Goal: Information Seeking & Learning: Learn about a topic

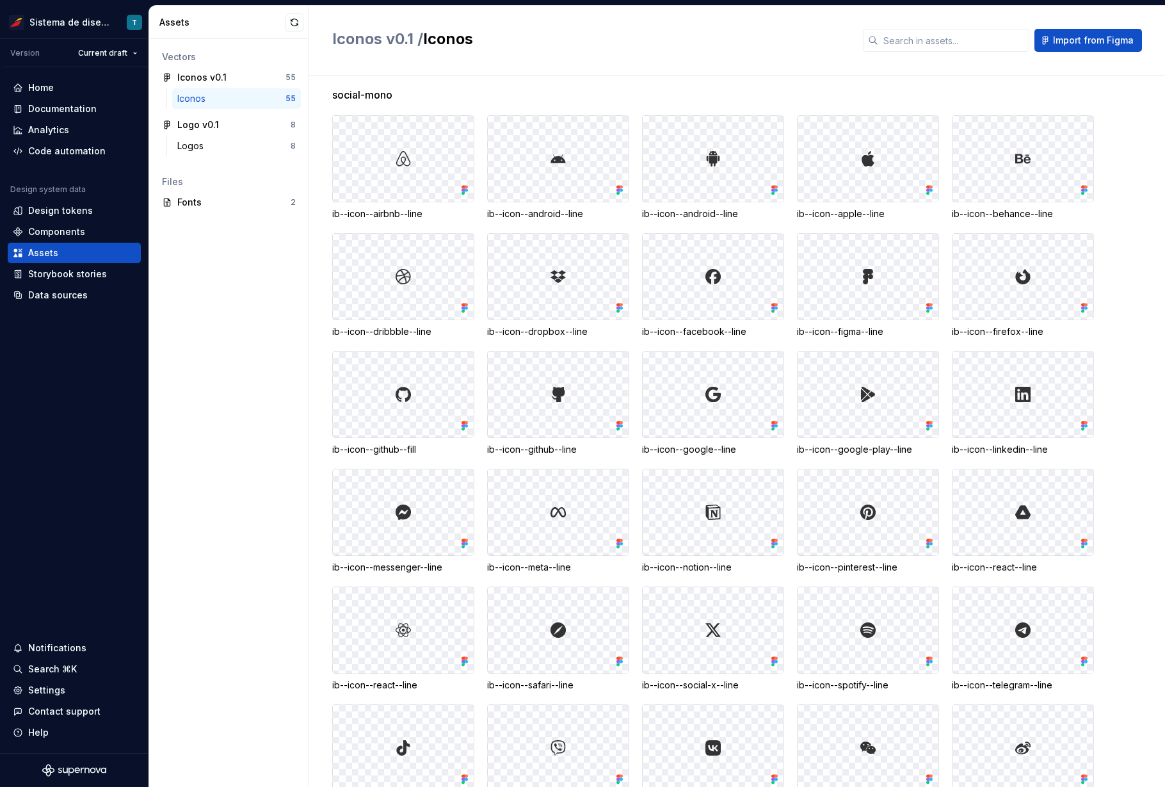
scroll to position [1213, 0]
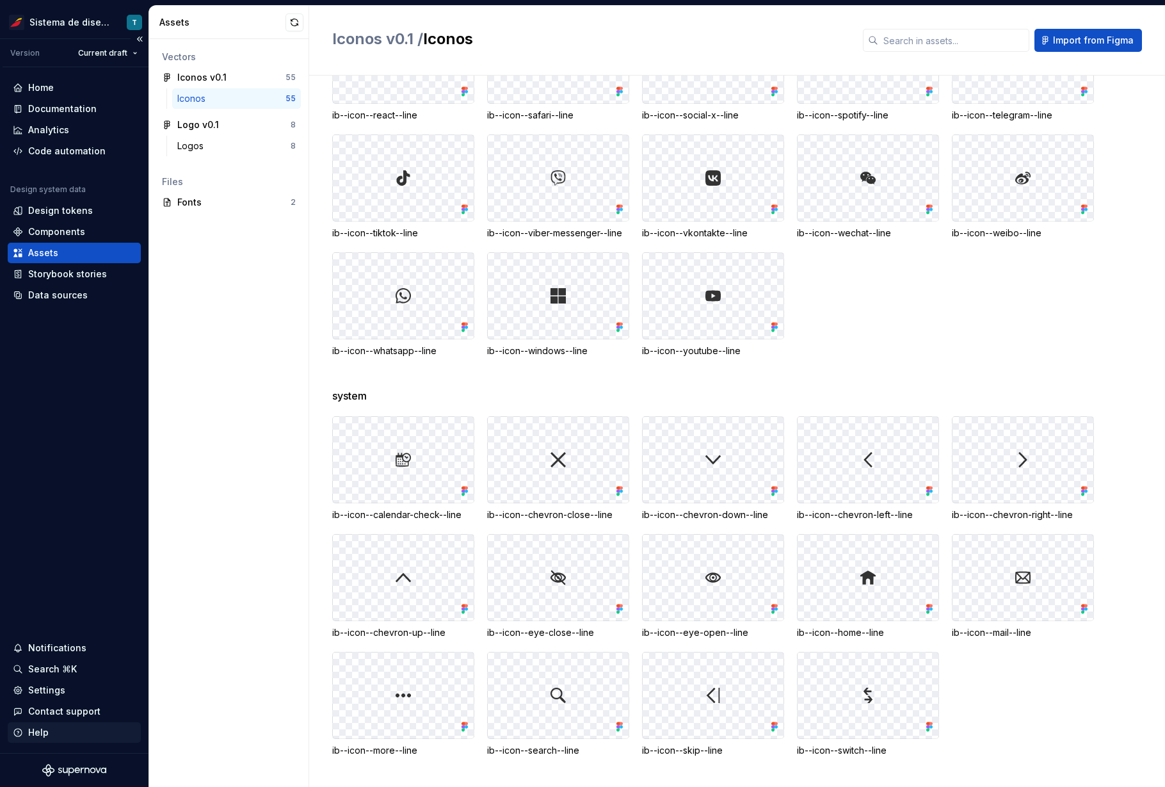
click at [56, 673] on div "Help" at bounding box center [74, 732] width 123 height 13
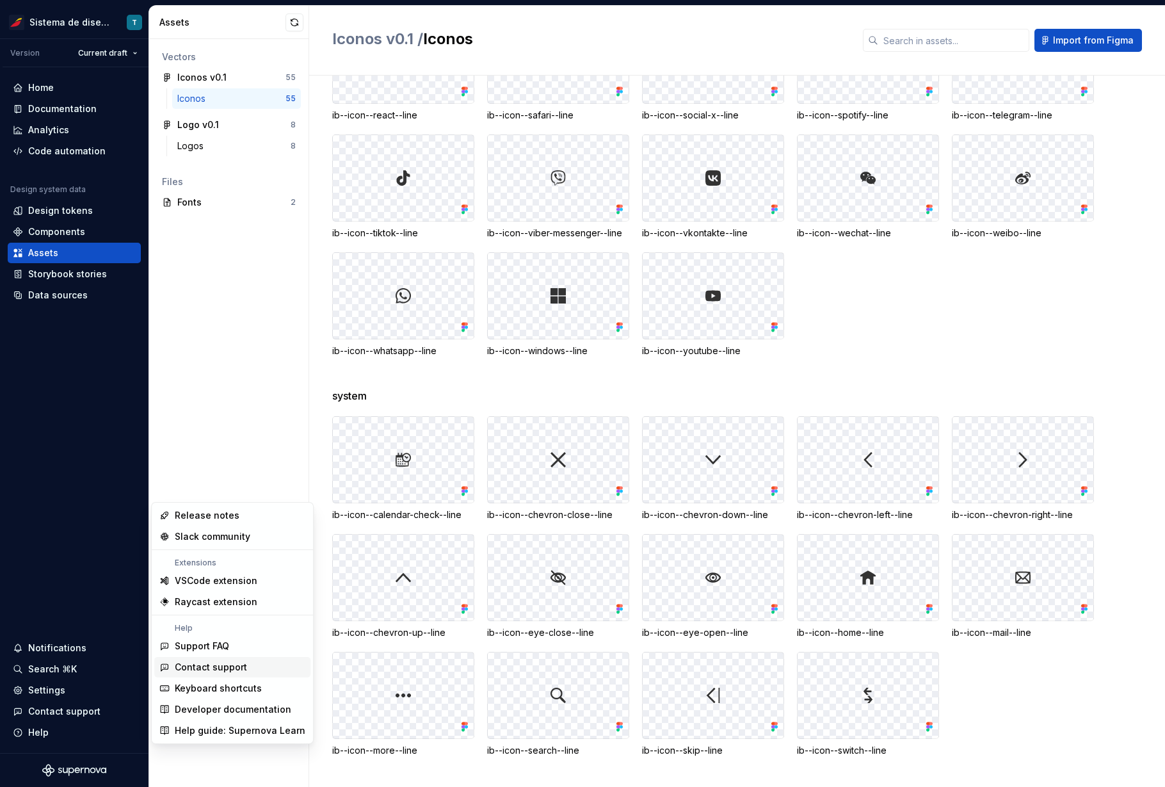
click at [204, 663] on div "Contact support" at bounding box center [211, 666] width 72 height 13
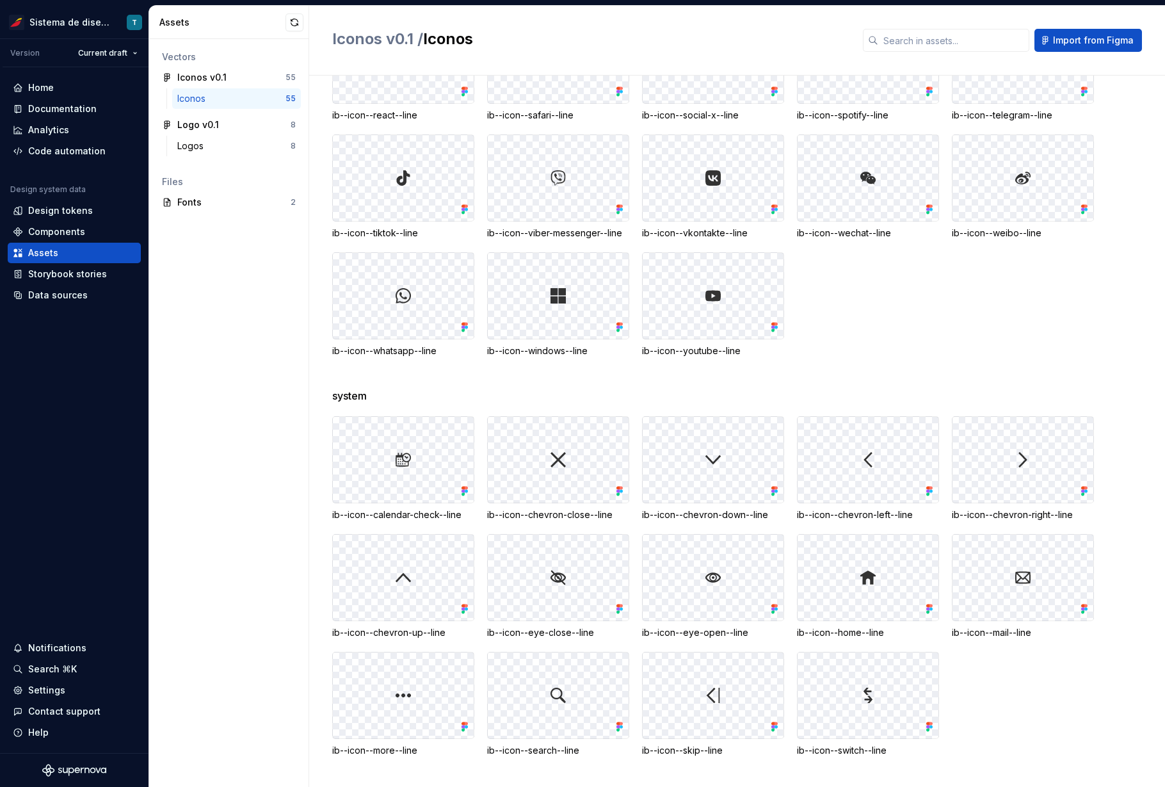
scroll to position [0, 0]
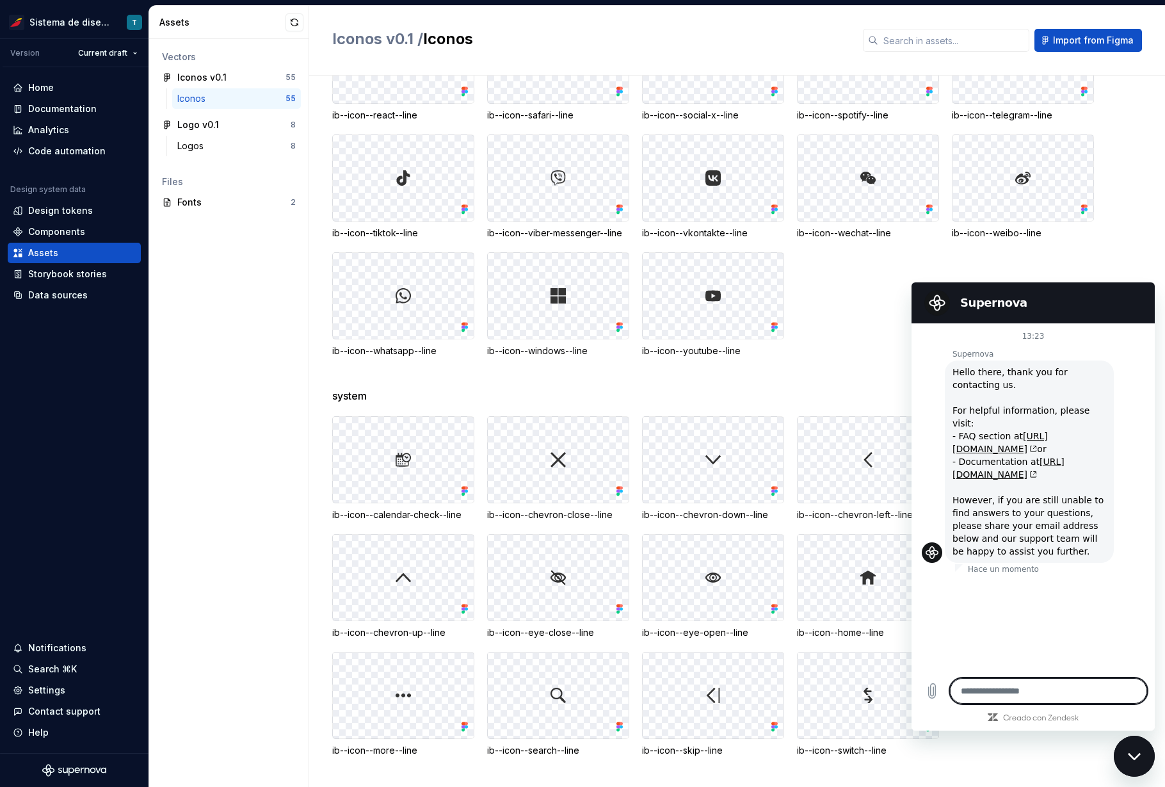
type textarea "*"
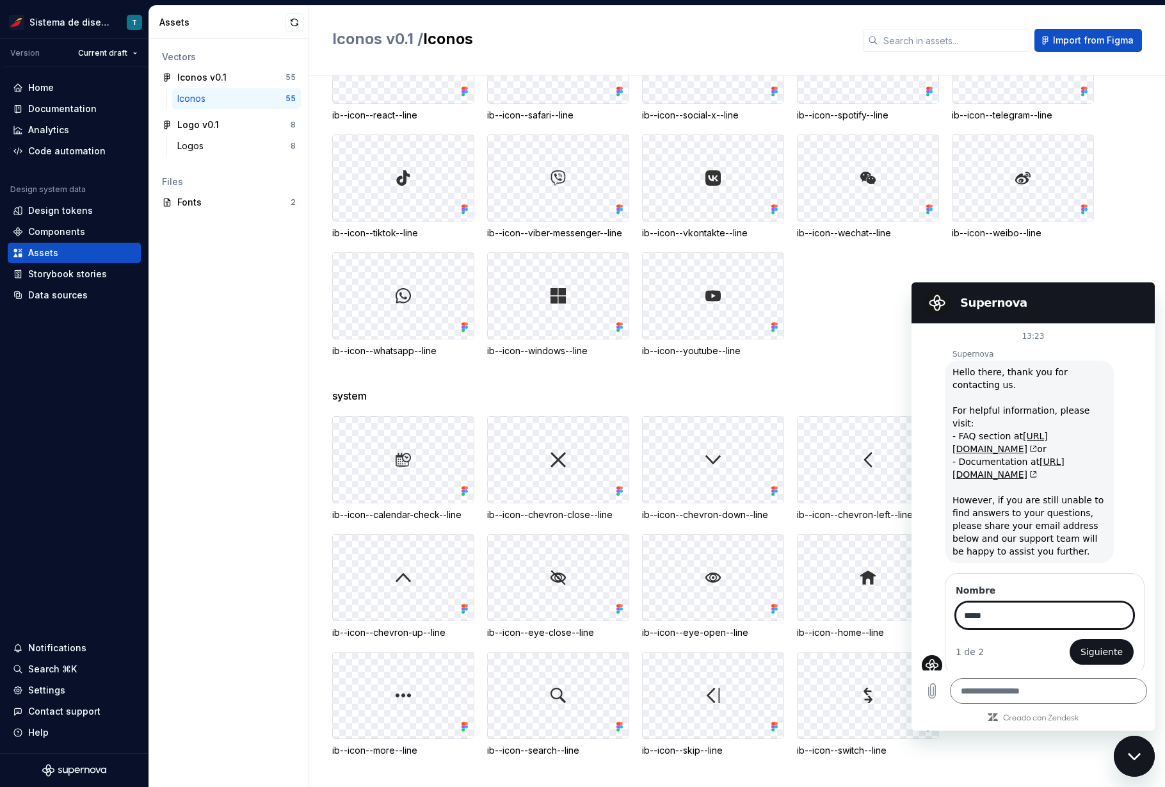
type input "*****"
click at [1069, 639] on button "Siguiente" at bounding box center [1101, 652] width 64 height 26
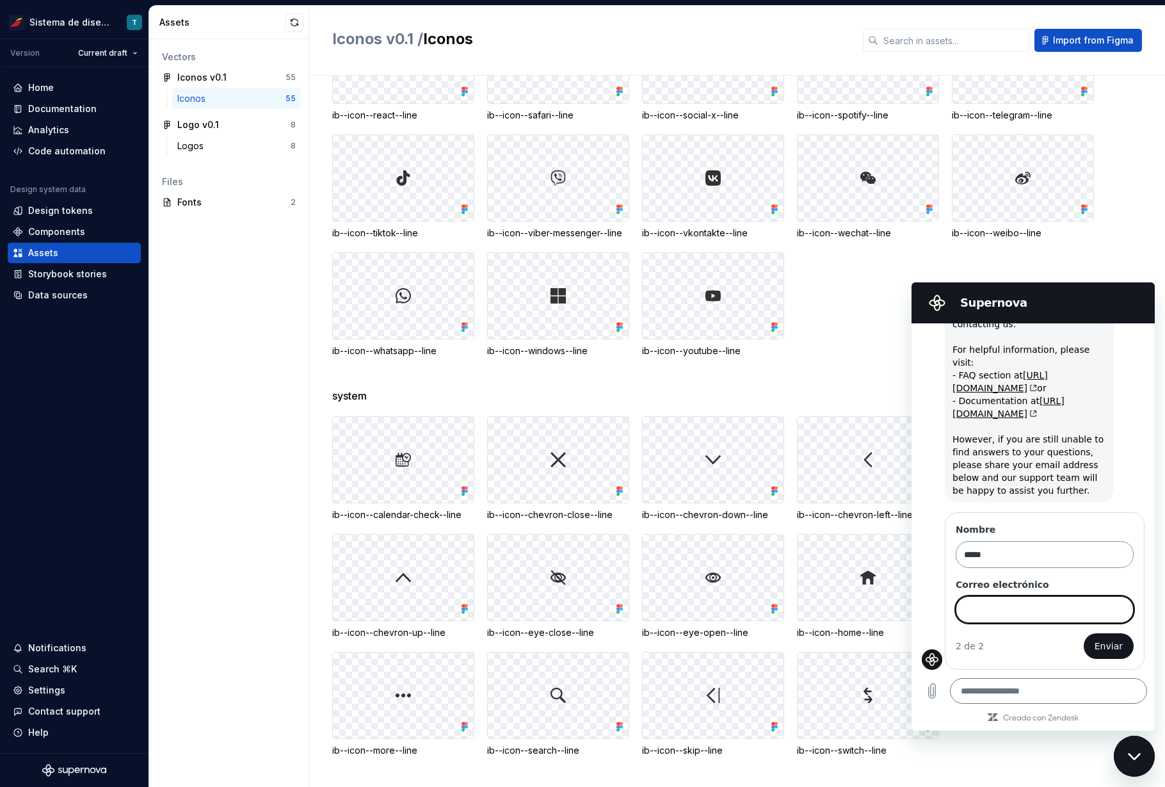
scroll to position [72, 0]
click at [984, 613] on input "Correo electrónico" at bounding box center [1044, 609] width 178 height 27
type input "*"
click at [992, 611] on input "**********" at bounding box center [1044, 609] width 178 height 27
type input "**********"
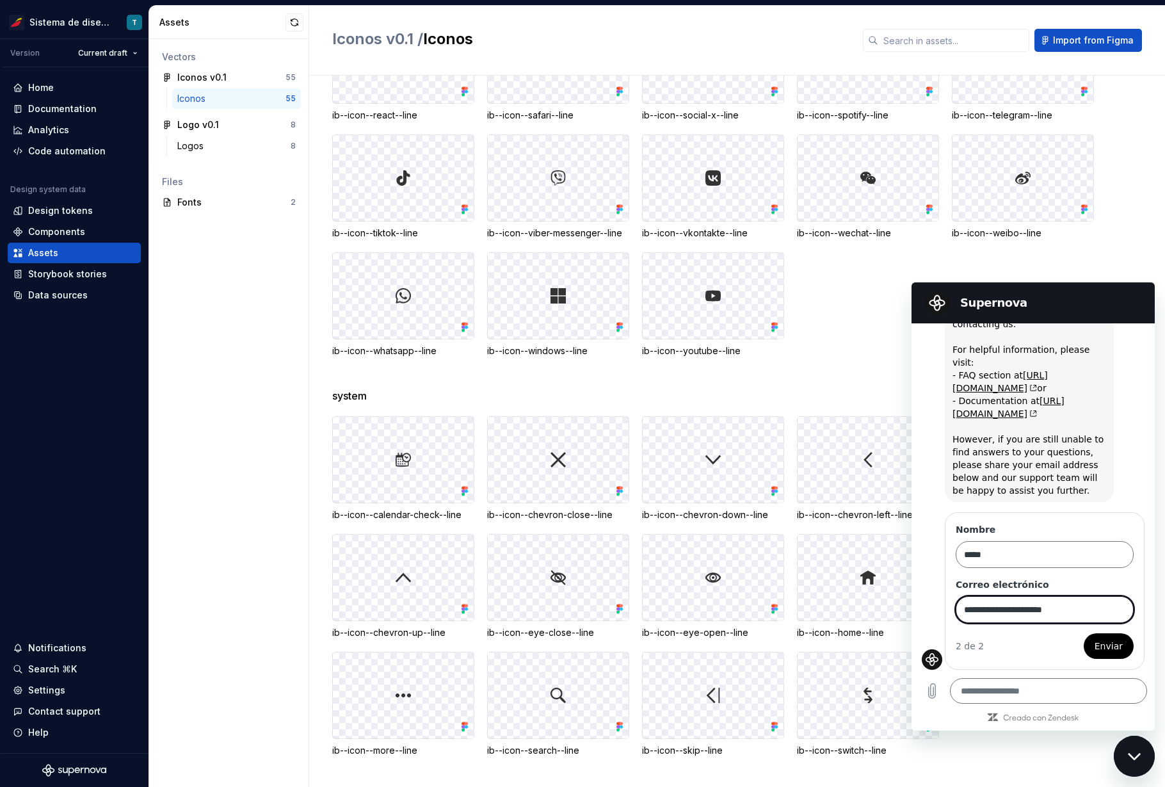
click at [1094, 641] on span "Enviar" at bounding box center [1108, 645] width 28 height 15
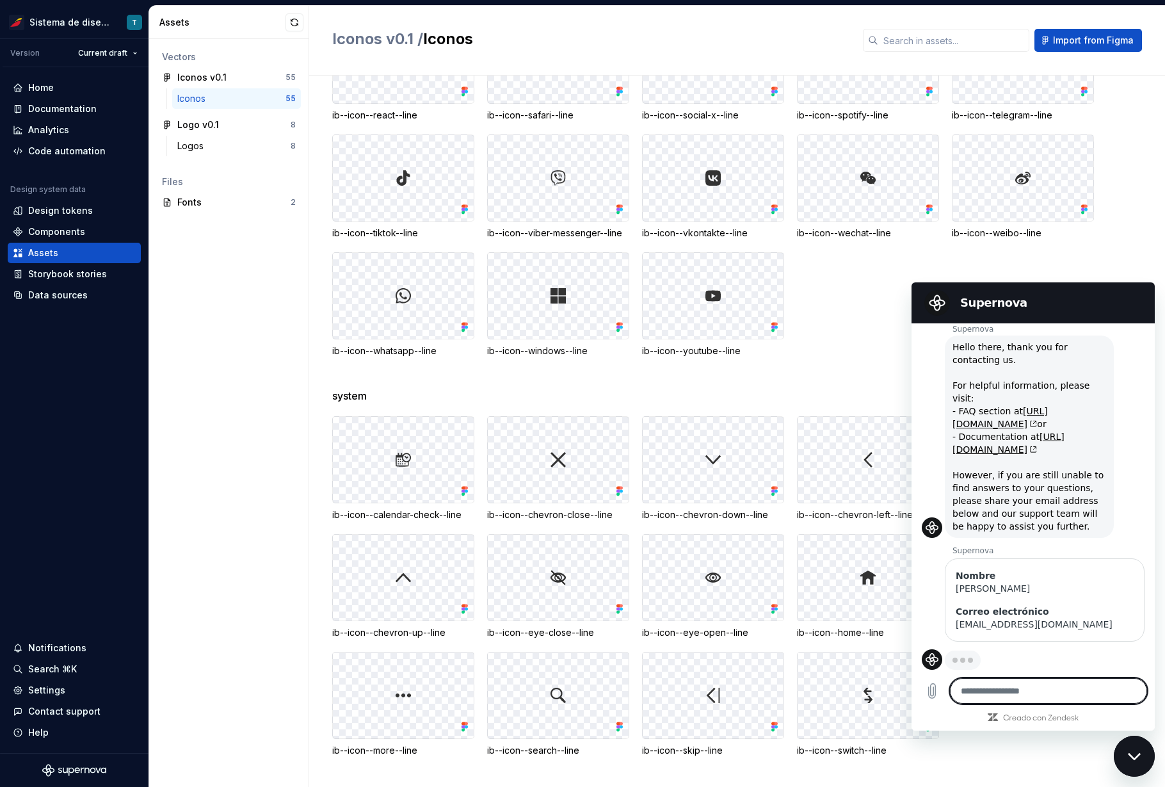
scroll to position [36, 0]
type textarea "*"
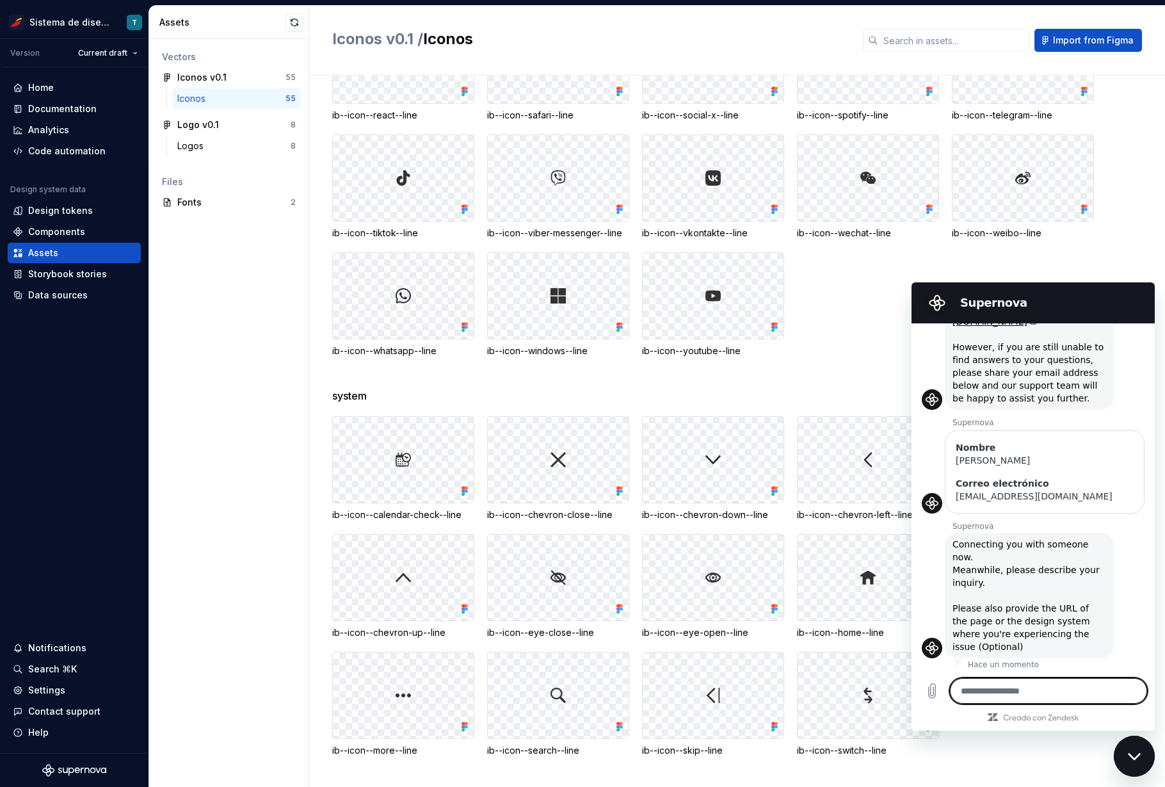
scroll to position [167, 0]
click at [982, 673] on textarea at bounding box center [1048, 691] width 197 height 26
type textarea "*"
type textarea "**"
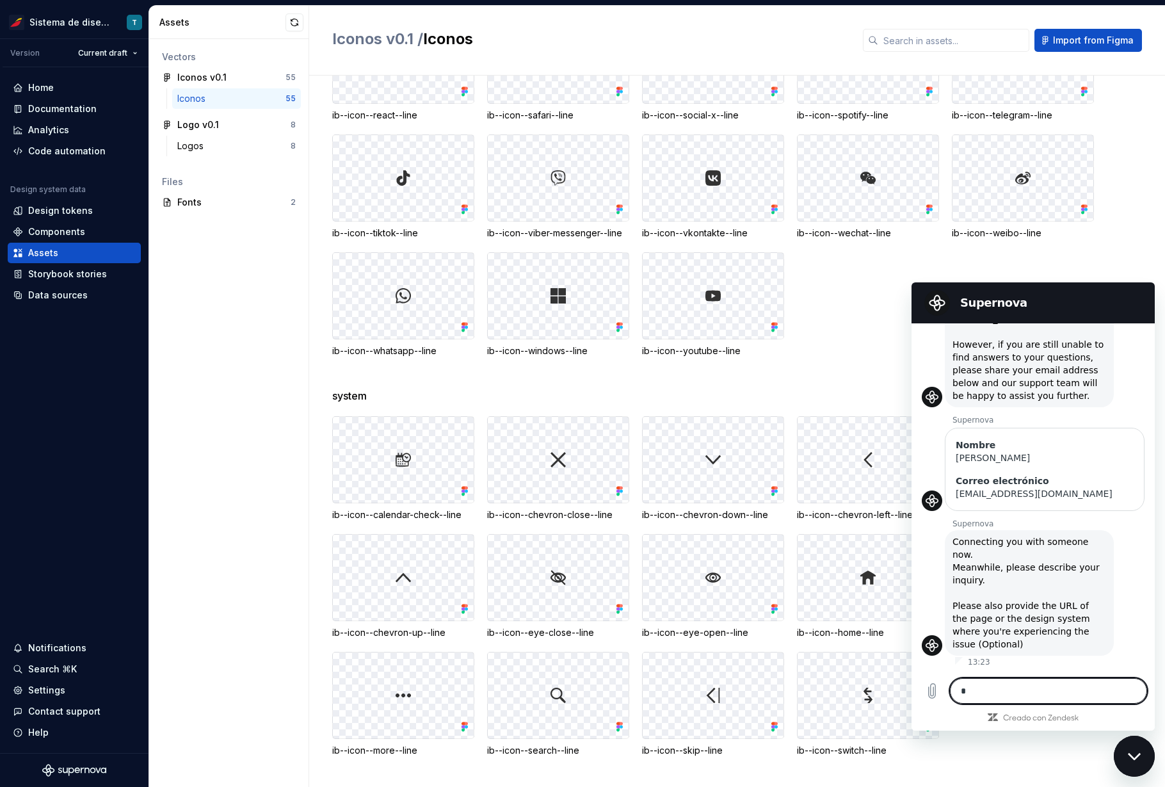
type textarea "*"
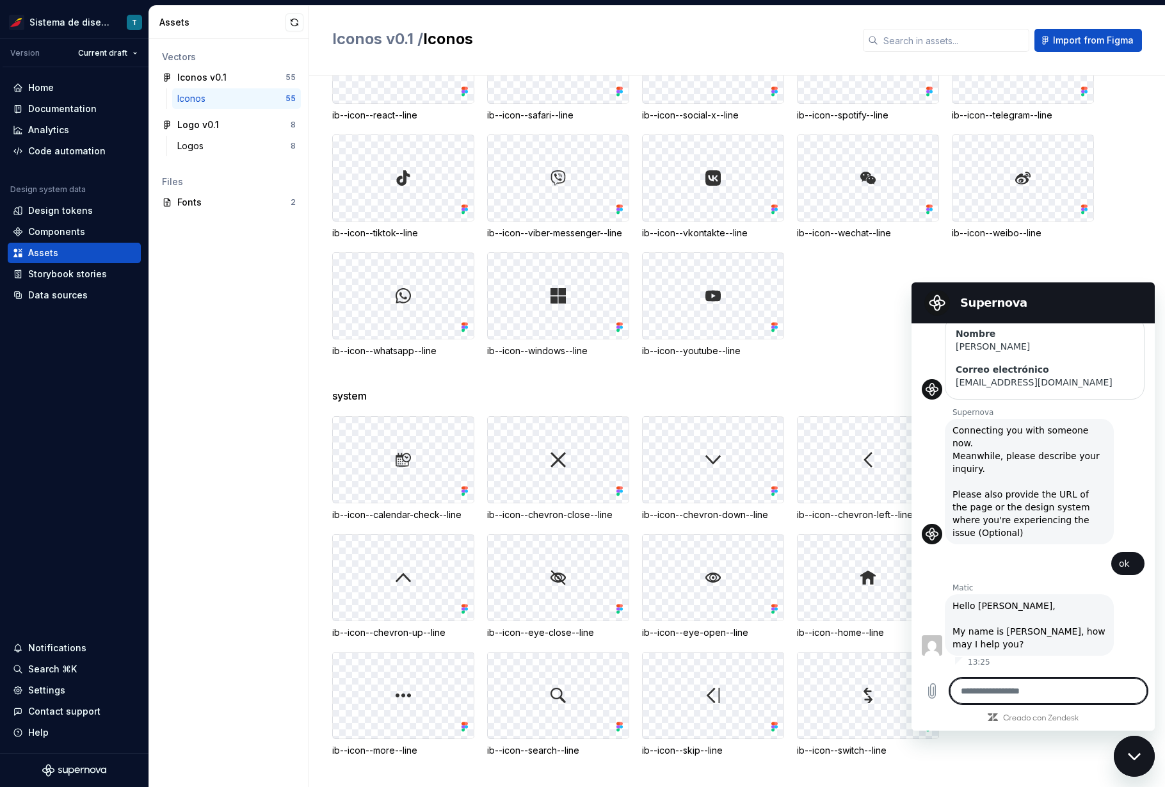
scroll to position [278, 0]
click at [1135, 673] on div "Cerrar ventana de mensajería" at bounding box center [1134, 756] width 38 height 38
type textarea "*"
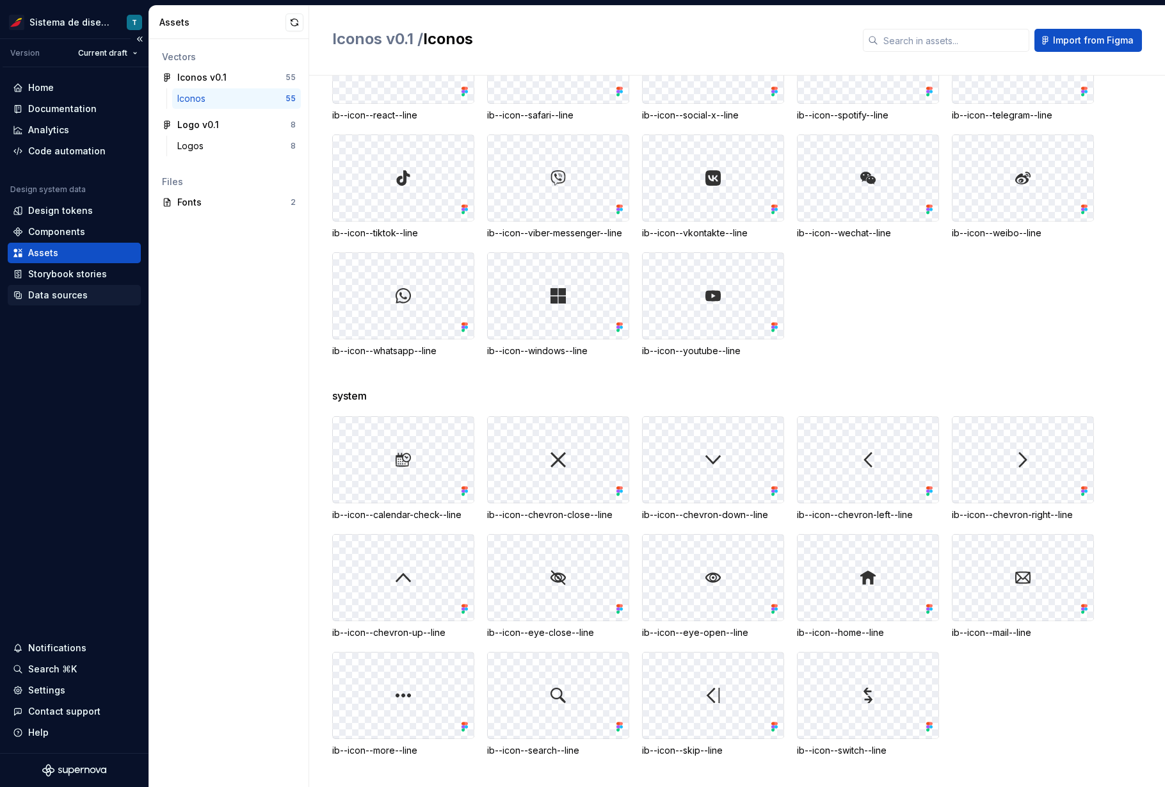
click at [78, 289] on div "Data sources" at bounding box center [58, 295] width 60 height 13
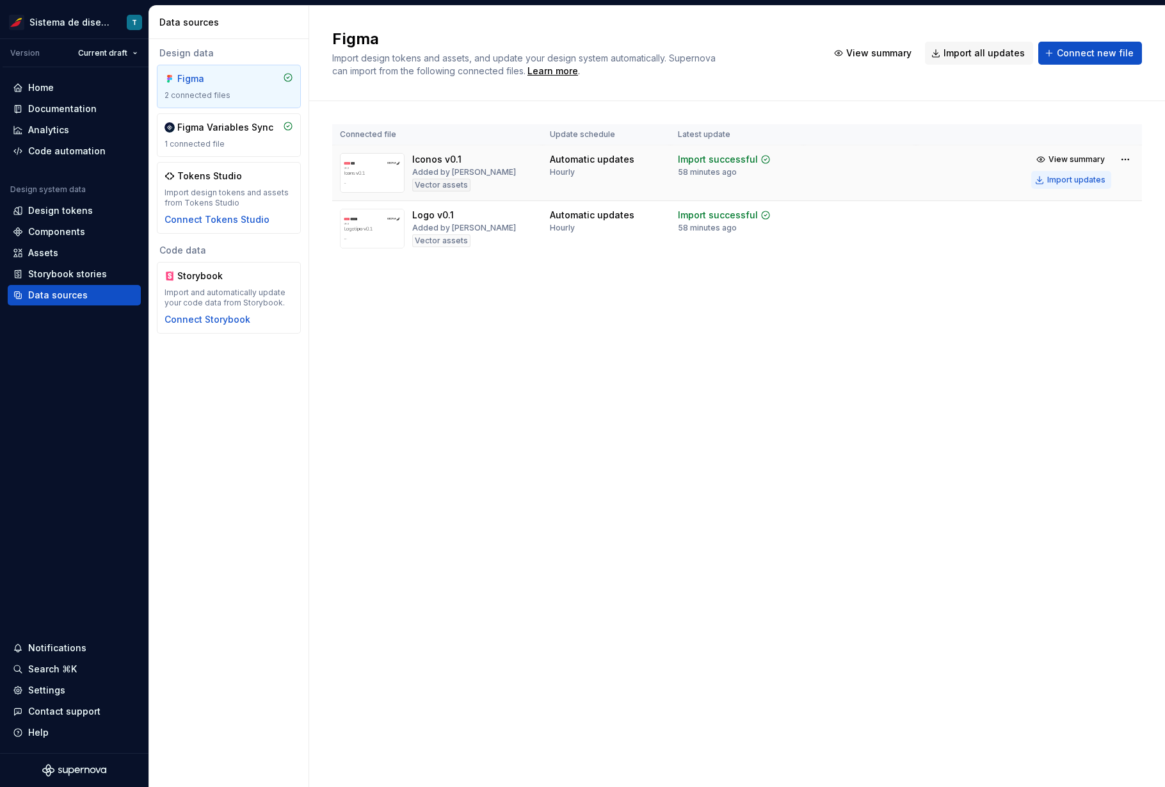
click at [1096, 179] on div "Import updates" at bounding box center [1076, 180] width 58 height 10
click at [79, 227] on div "Components" at bounding box center [56, 231] width 57 height 13
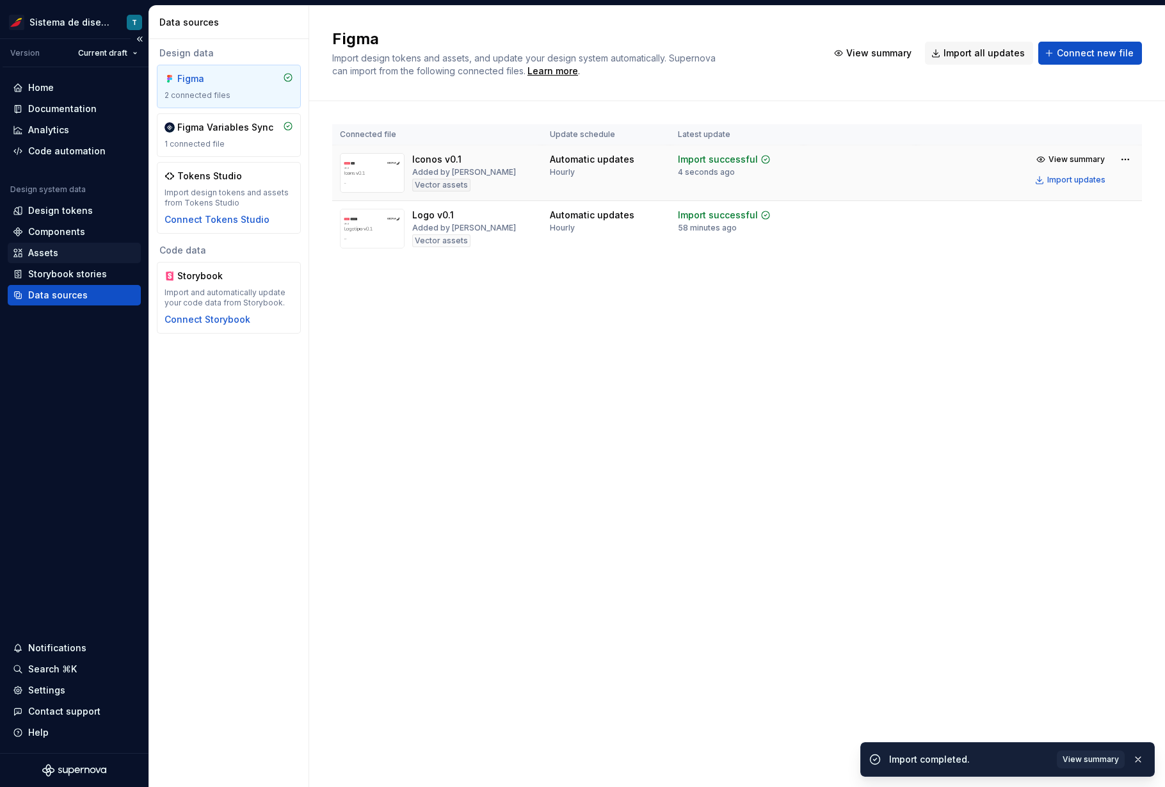
click at [61, 249] on div "Assets" at bounding box center [74, 252] width 123 height 13
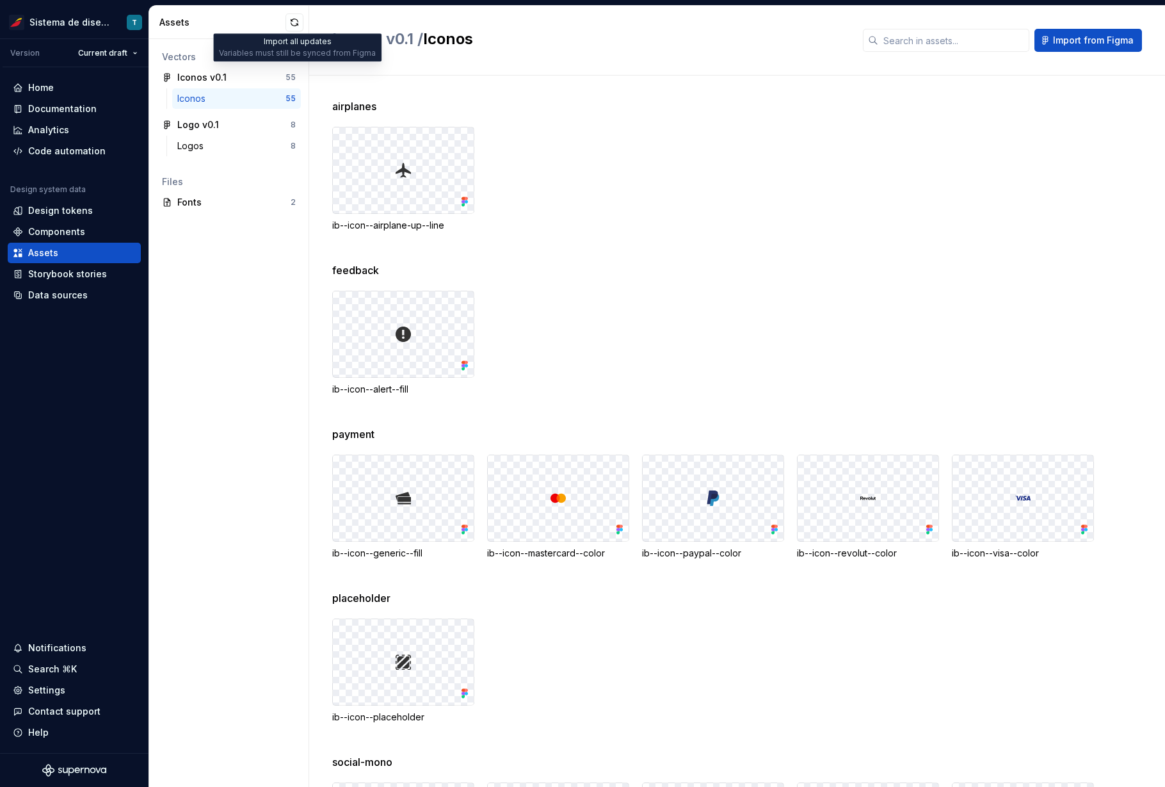
drag, startPoint x: 298, startPoint y: 20, endPoint x: 300, endPoint y: 47, distance: 27.6
click at [299, 20] on button "button" at bounding box center [294, 22] width 18 height 18
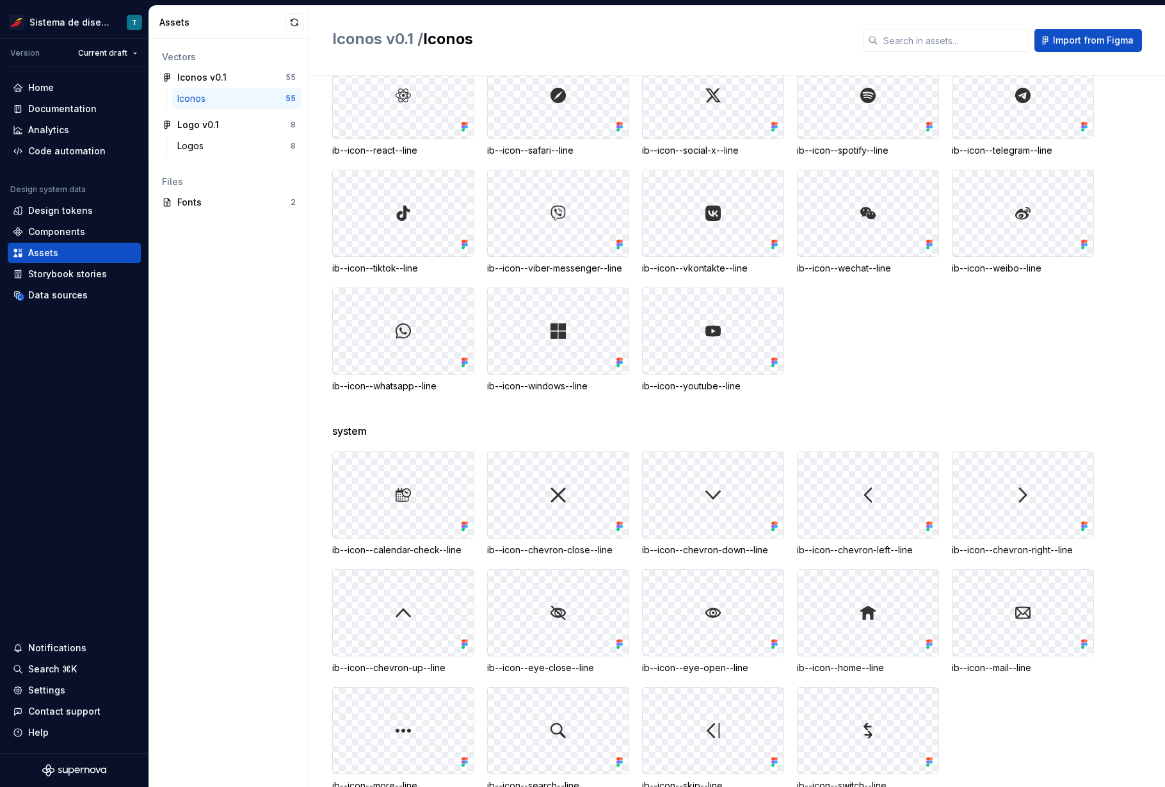
scroll to position [1213, 0]
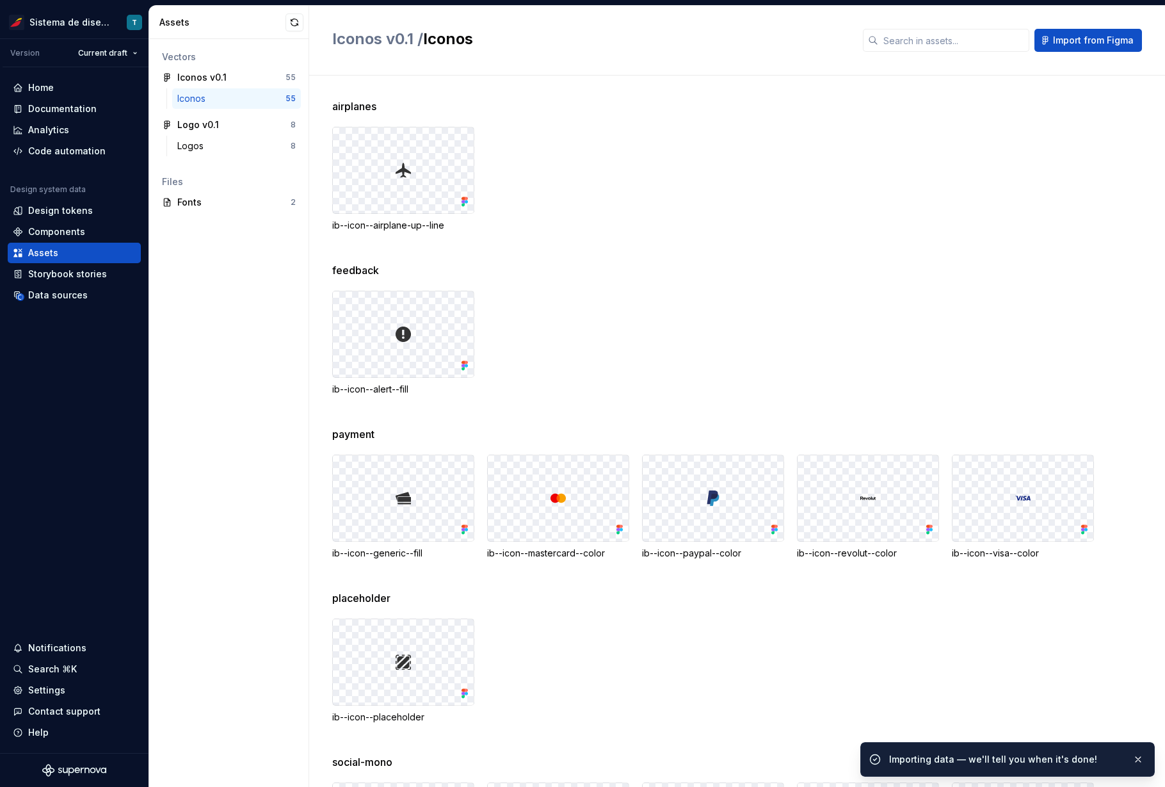
click at [61, 294] on div "Data sources" at bounding box center [58, 295] width 60 height 13
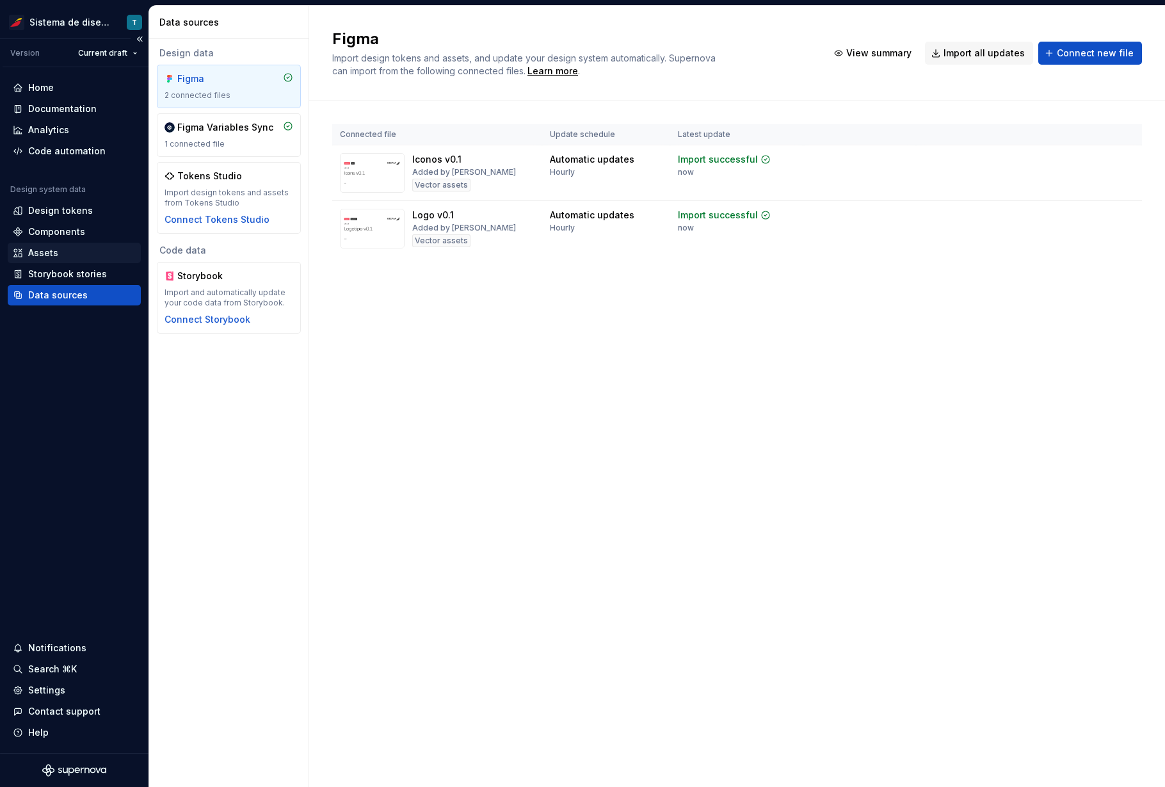
click at [65, 247] on div "Assets" at bounding box center [74, 252] width 123 height 13
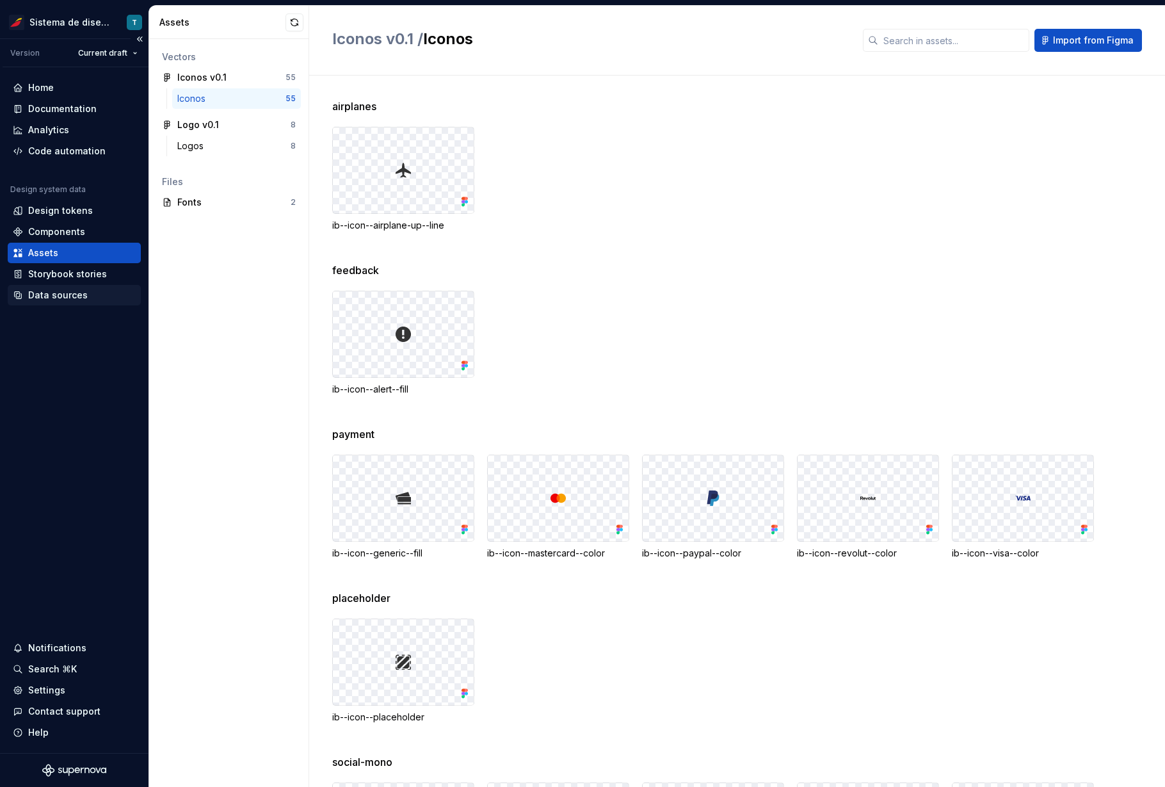
click at [52, 300] on div "Data sources" at bounding box center [58, 295] width 60 height 13
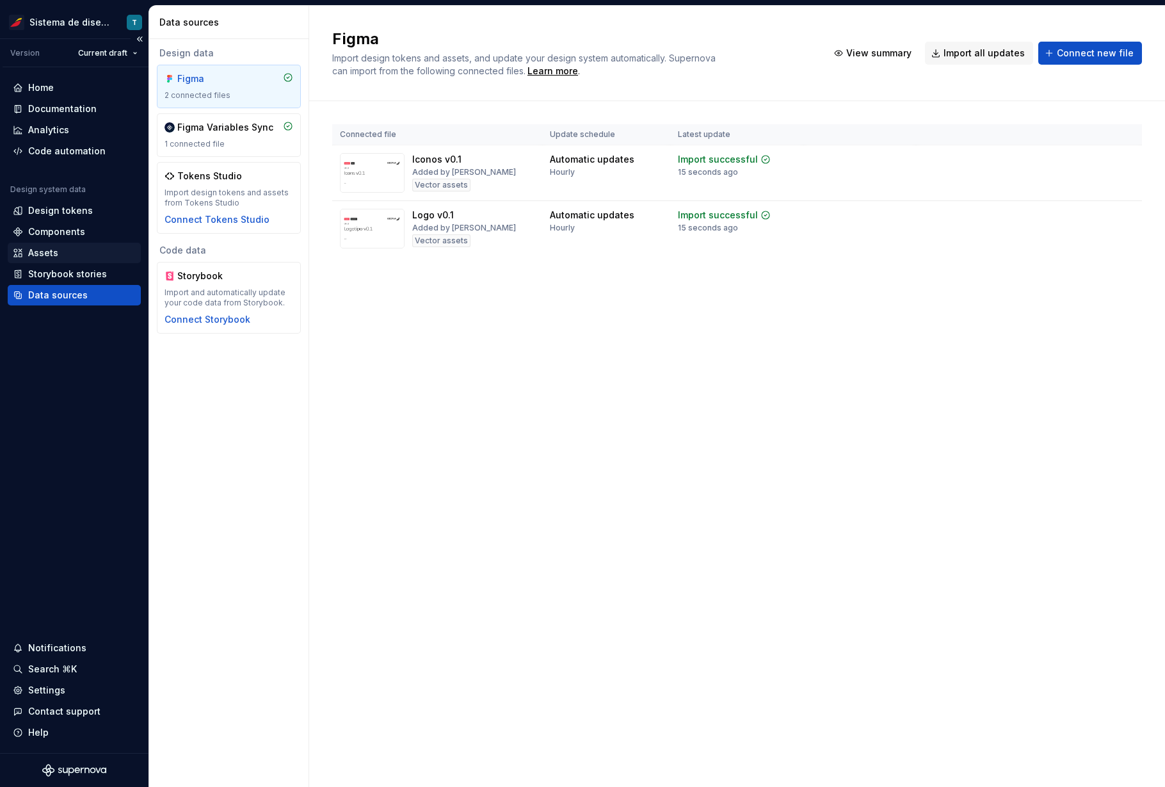
click at [61, 251] on div "Assets" at bounding box center [74, 252] width 123 height 13
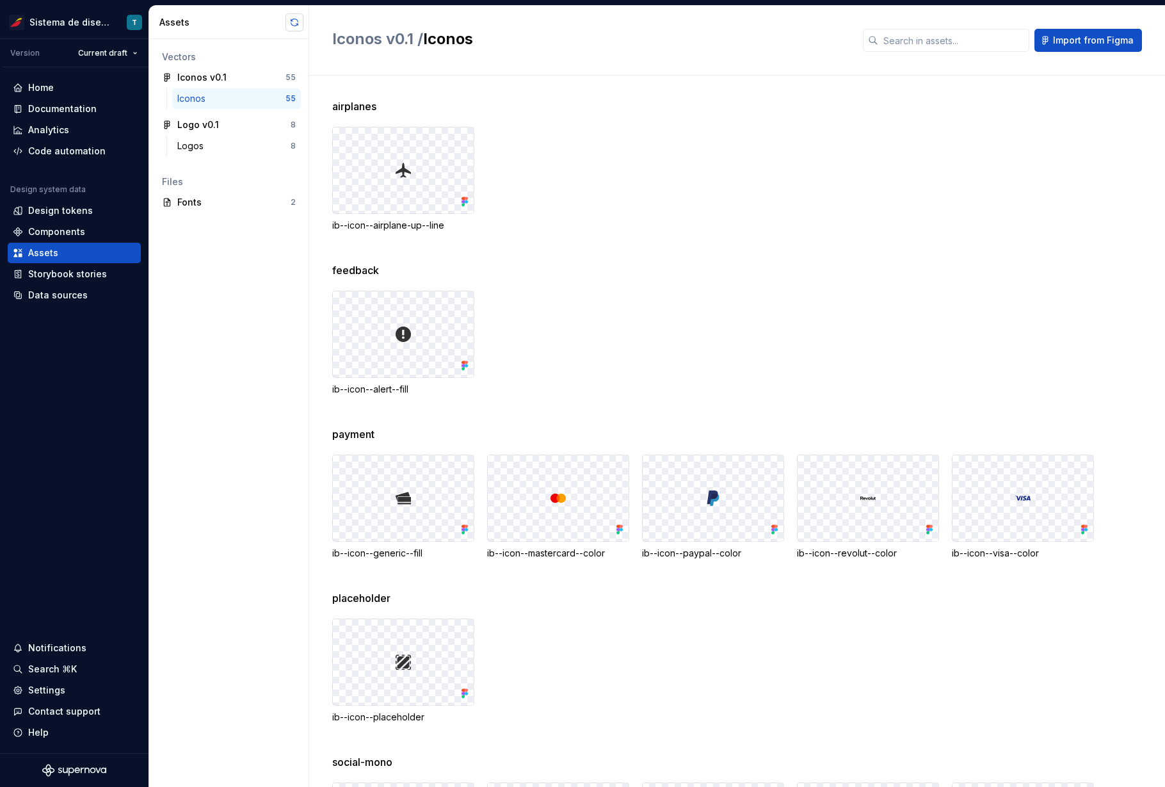
click at [292, 15] on button "button" at bounding box center [294, 22] width 18 height 18
click at [70, 289] on div "Data sources" at bounding box center [58, 295] width 60 height 13
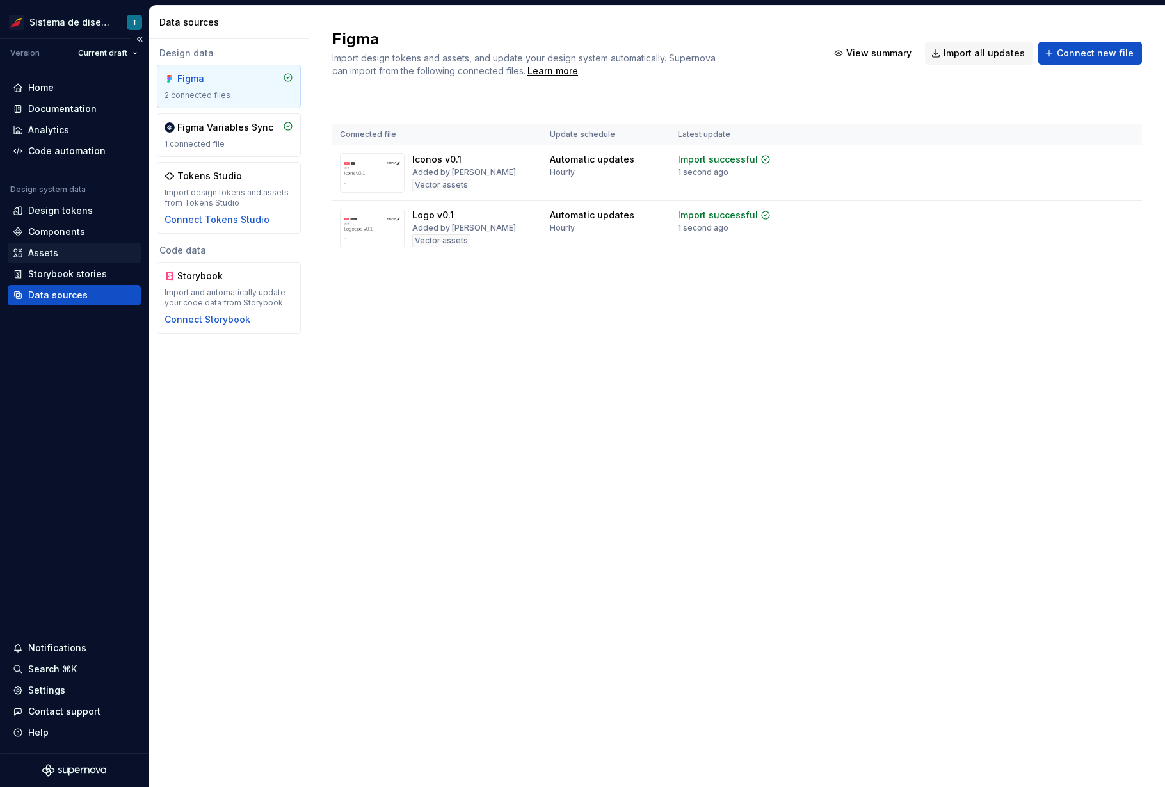
click at [68, 252] on div "Assets" at bounding box center [74, 252] width 123 height 13
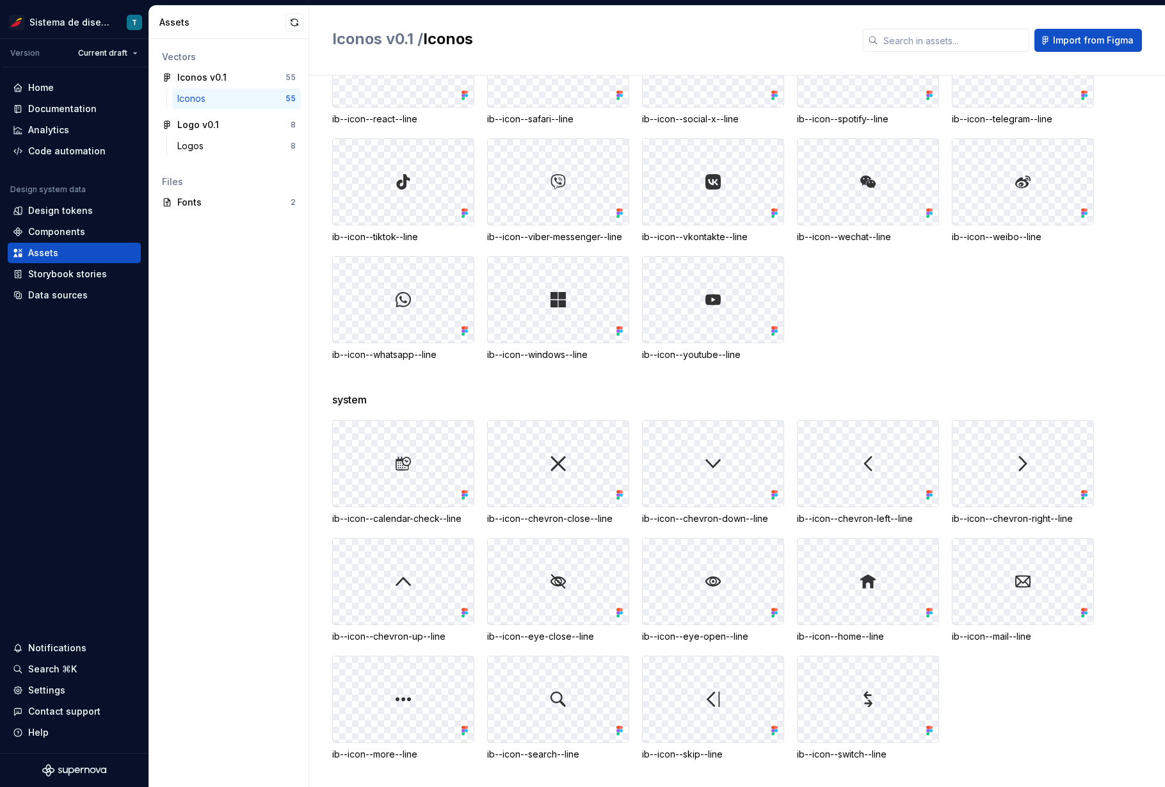
scroll to position [1213, 0]
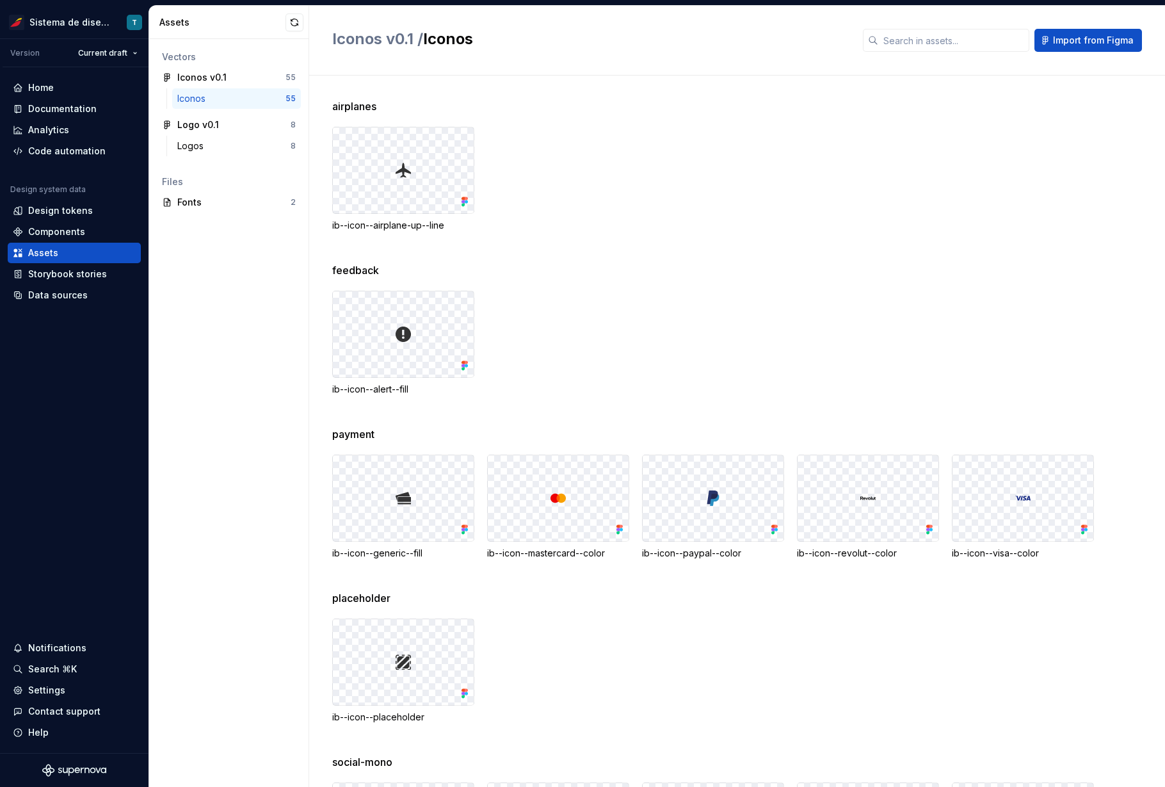
click at [732, 180] on div "ib--icon--airplane-up--line" at bounding box center [748, 179] width 833 height 105
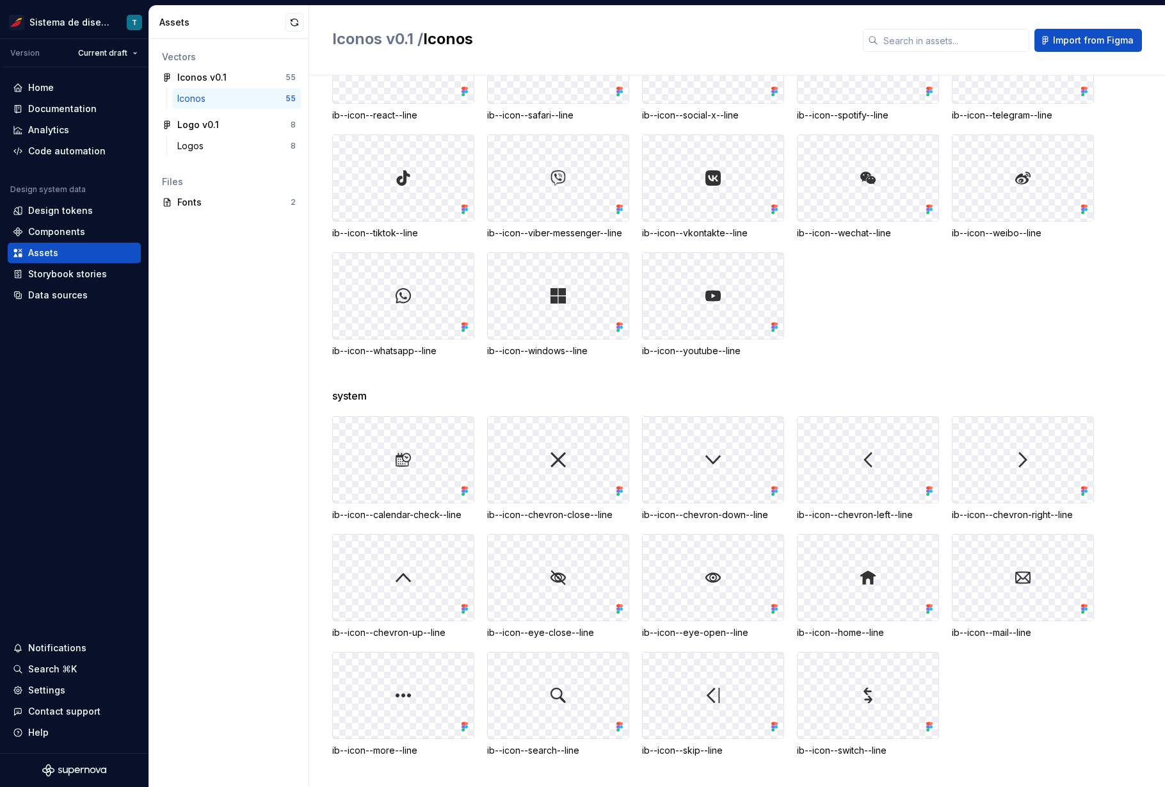
scroll to position [1011, 0]
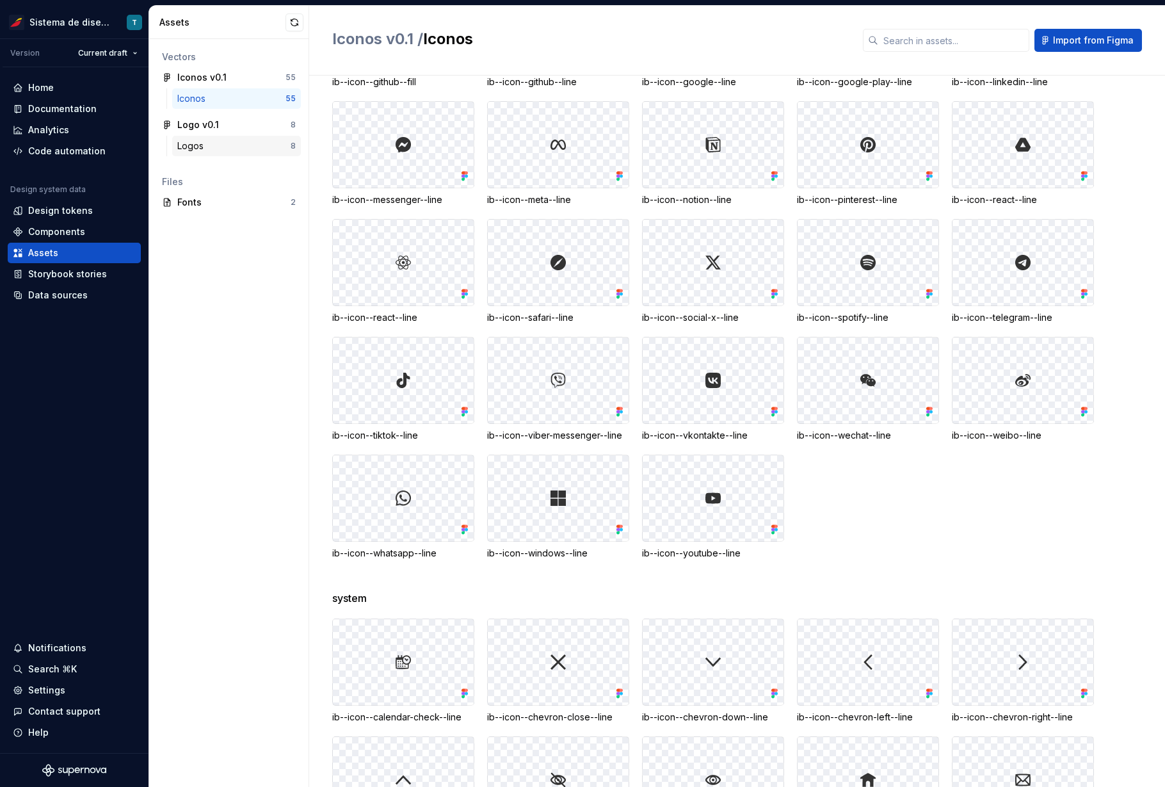
click at [200, 145] on div "Logos" at bounding box center [192, 146] width 31 height 13
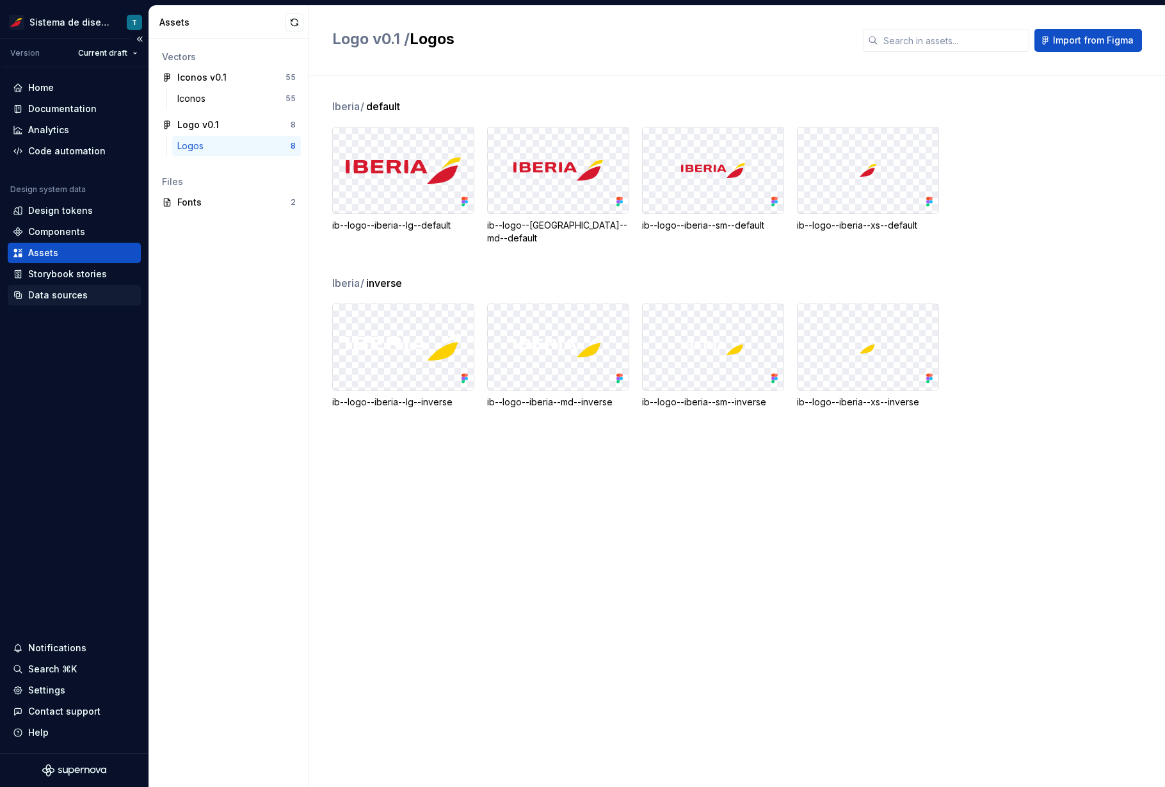
click at [40, 298] on div "Data sources" at bounding box center [58, 295] width 60 height 13
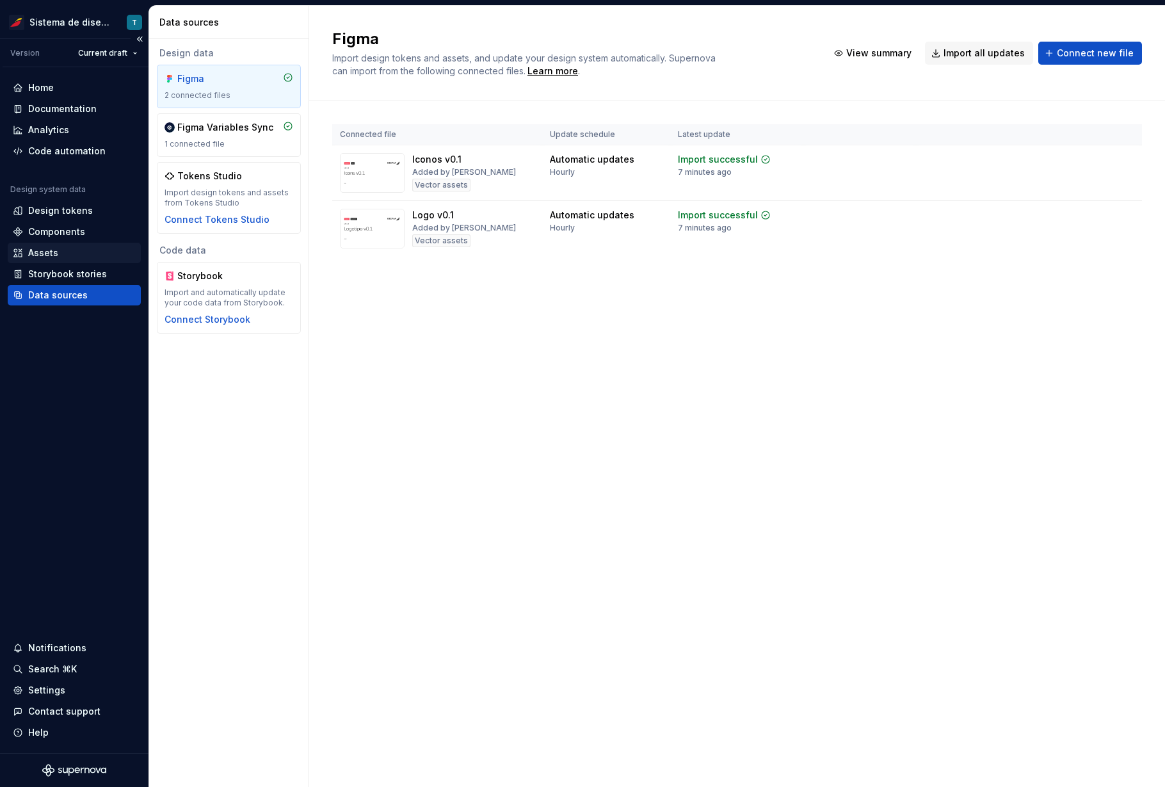
click at [48, 252] on div "Assets" at bounding box center [43, 252] width 30 height 13
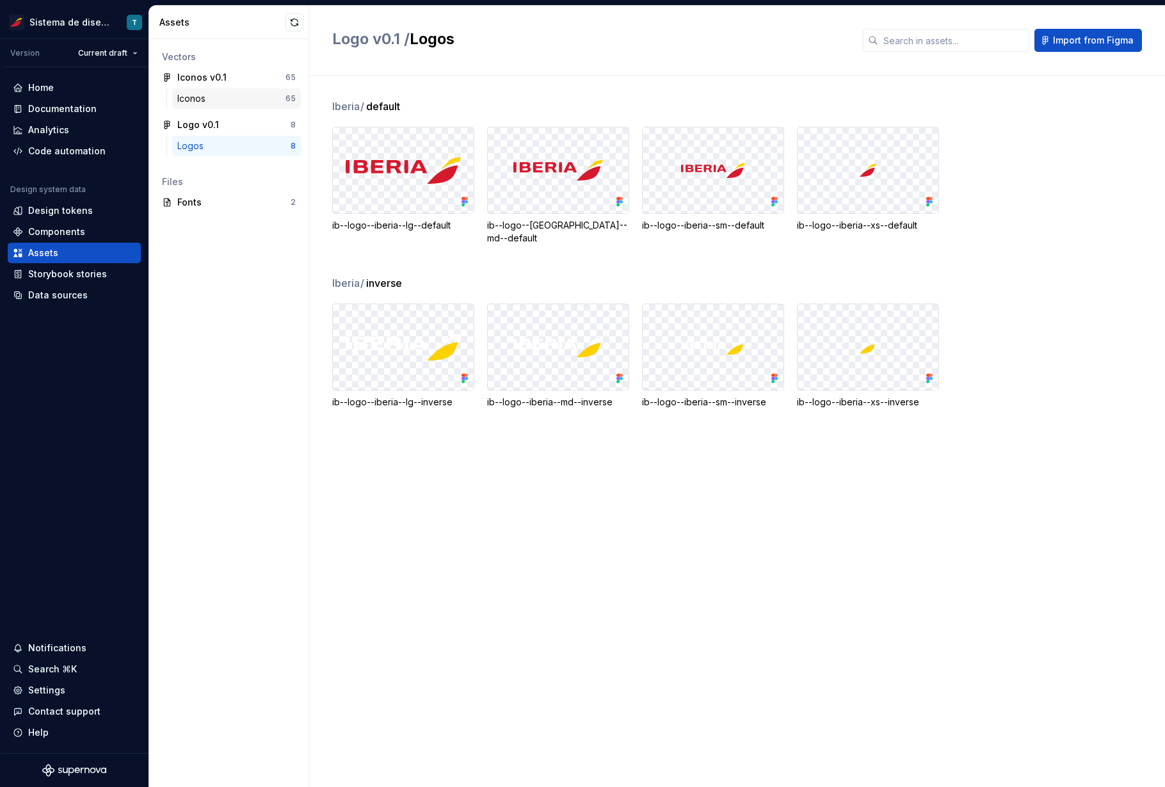
click at [239, 97] on div "Iconos" at bounding box center [231, 98] width 108 height 13
